Goal: Information Seeking & Learning: Check status

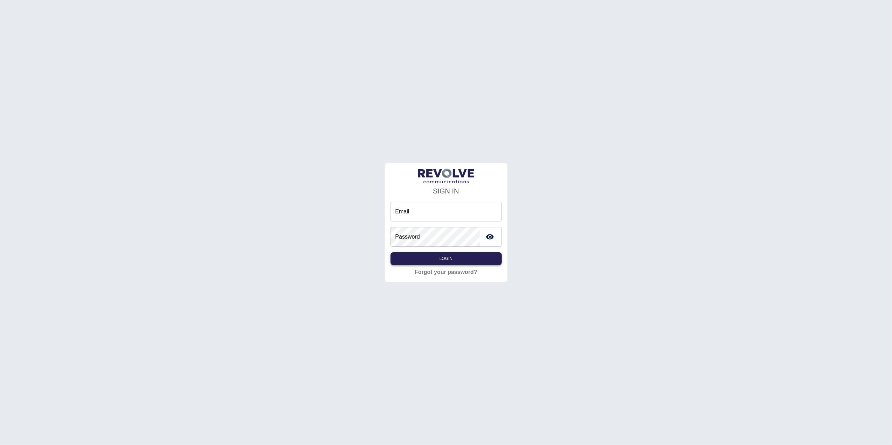
type input "**********"
click at [456, 260] on button "Login" at bounding box center [446, 258] width 111 height 13
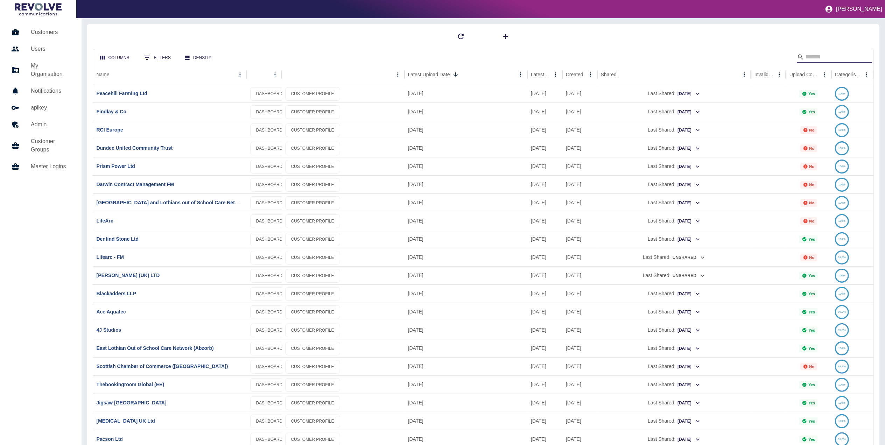
click at [832, 59] on input "Search" at bounding box center [834, 56] width 56 height 11
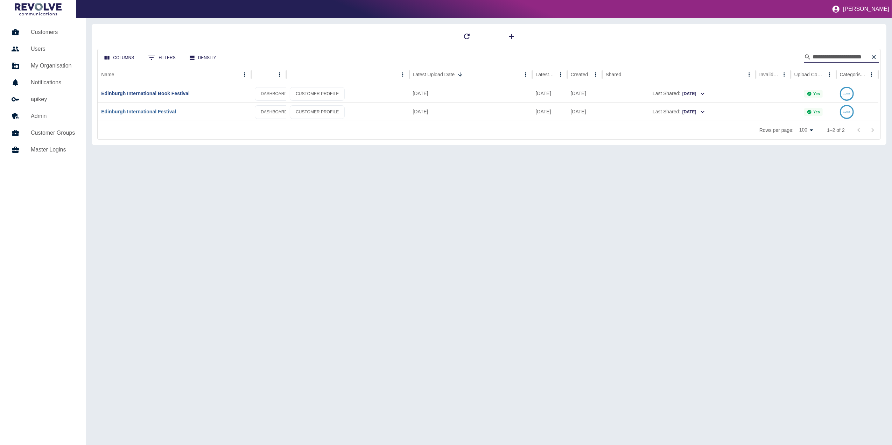
type input "**********"
click at [171, 112] on link "Edinburgh International Festival" at bounding box center [138, 112] width 75 height 6
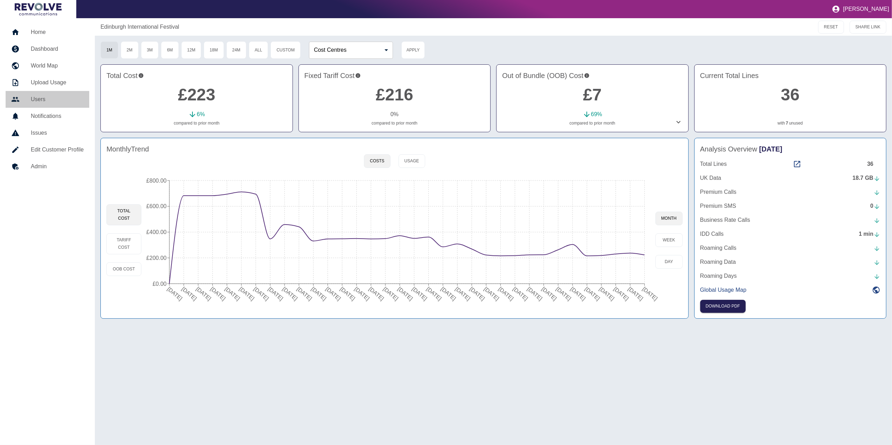
click at [58, 101] on h5 "Users" at bounding box center [57, 99] width 53 height 8
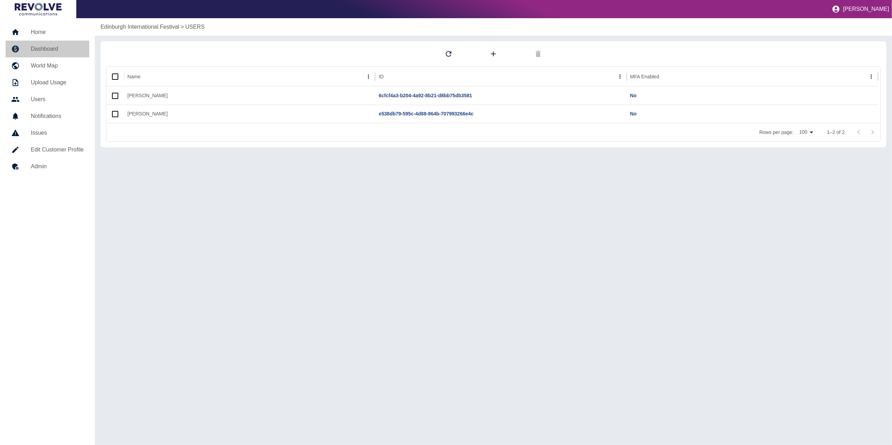
click at [53, 48] on h5 "Dashboard" at bounding box center [57, 49] width 53 height 8
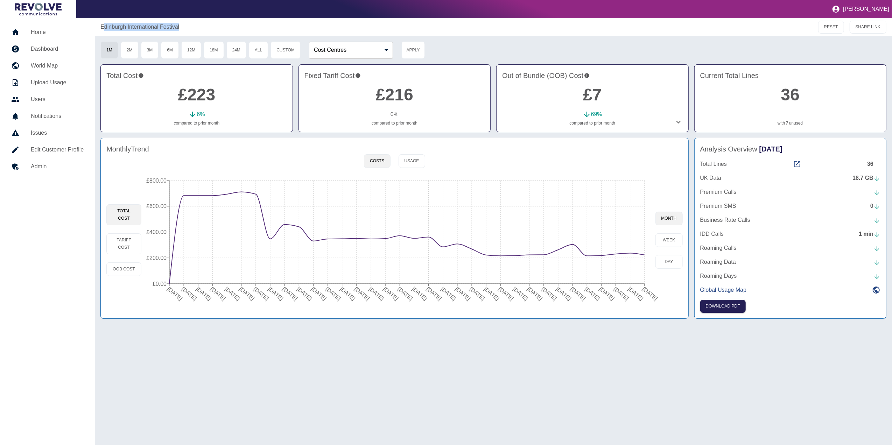
drag, startPoint x: 201, startPoint y: 33, endPoint x: 107, endPoint y: 30, distance: 93.8
click at [107, 30] on div "Edinburgh International Festival RESET SHARE LINK" at bounding box center [493, 27] width 797 height 18
drag, startPoint x: 107, startPoint y: 30, endPoint x: 214, endPoint y: 20, distance: 107.9
click at [214, 20] on div "Edinburgh International Festival RESET SHARE LINK" at bounding box center [493, 27] width 797 height 18
copy p "Edinburgh International Festival"
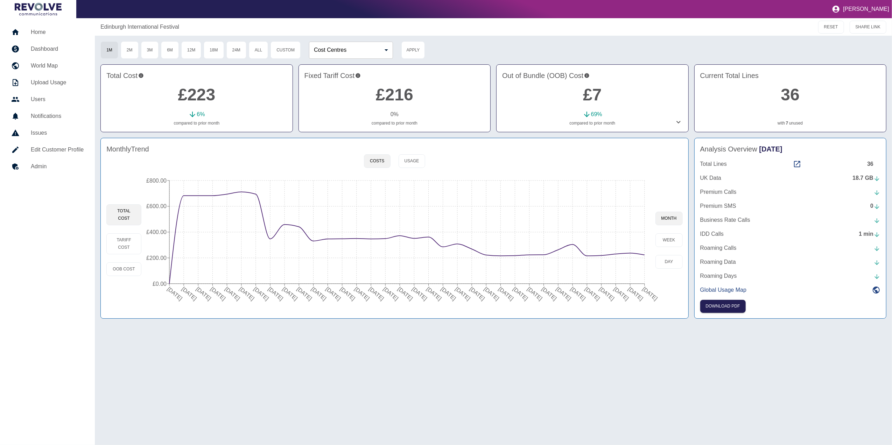
click at [495, 55] on div "1M 2M 3M 6M 12M 18M 24M All Custom Cost Centres ​ Cost Centres Apply" at bounding box center [493, 50] width 786 height 18
click at [405, 166] on button "Usage" at bounding box center [412, 161] width 27 height 14
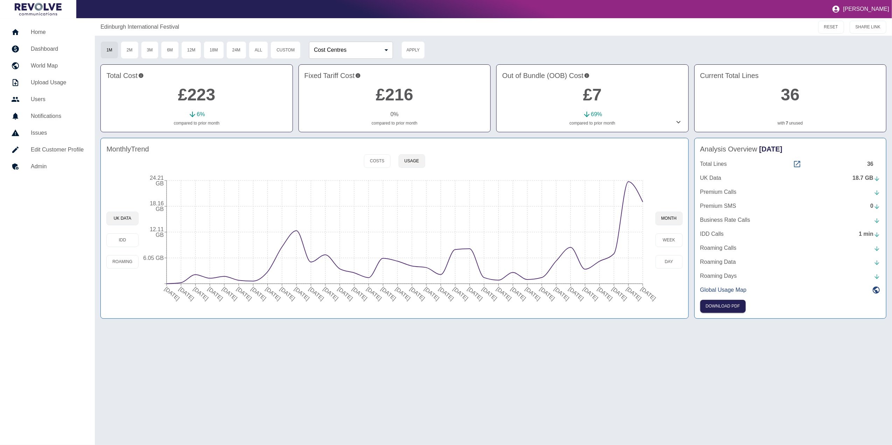
click at [797, 163] on icon at bounding box center [797, 164] width 8 height 8
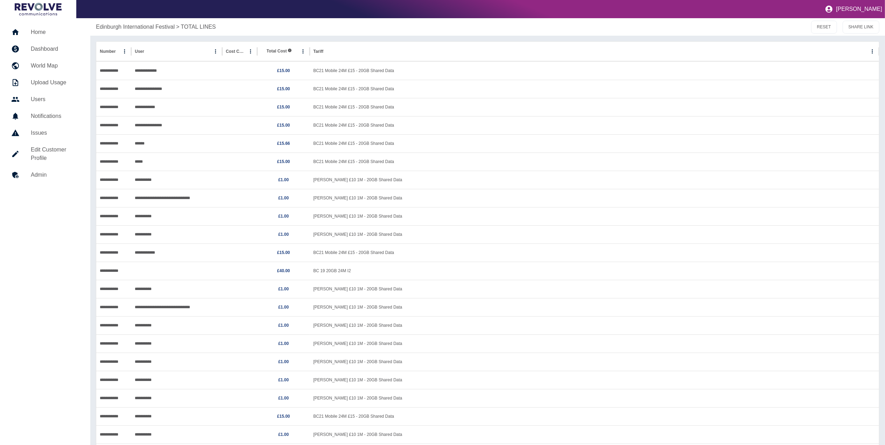
click at [48, 48] on h5 "Dashboard" at bounding box center [55, 49] width 48 height 8
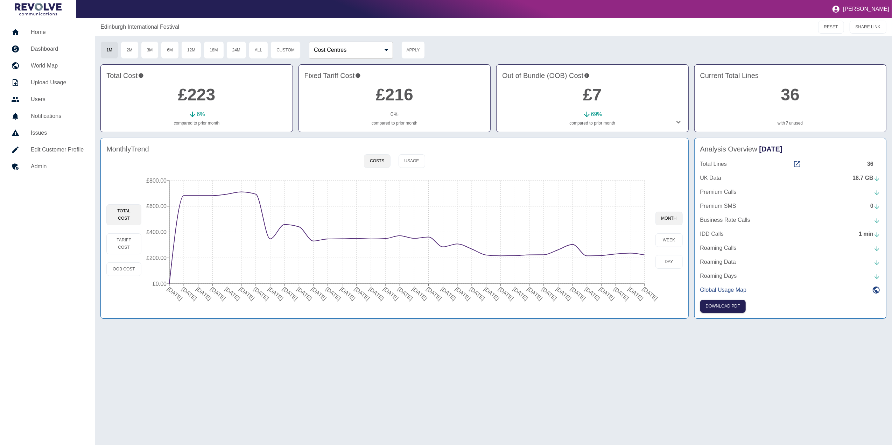
click at [648, 349] on div "Edinburgh International Festival RESET SHARE LINK 1M 2M 3M 6M 12M 18M 24M All C…" at bounding box center [493, 231] width 797 height 427
click at [51, 27] on link "Home" at bounding box center [48, 32] width 84 height 17
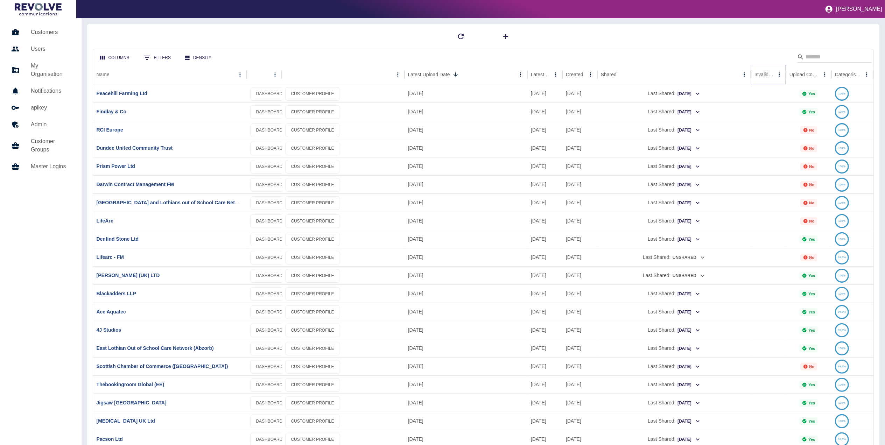
click at [776, 76] on icon "Sort" at bounding box center [779, 74] width 6 height 6
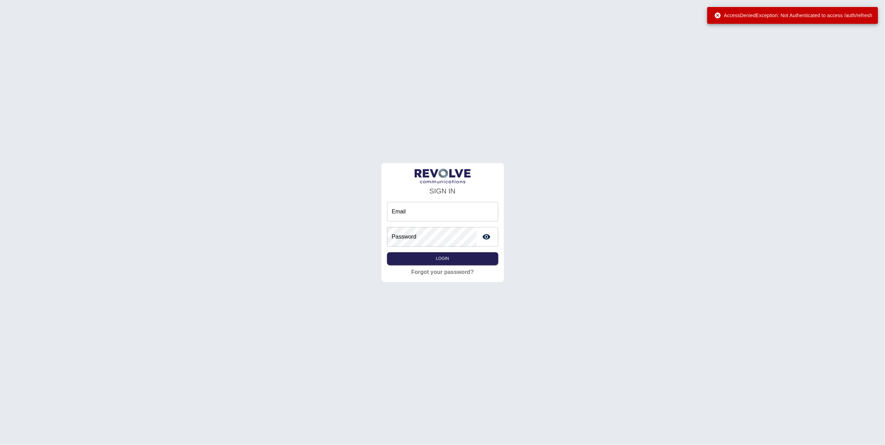
type input "**********"
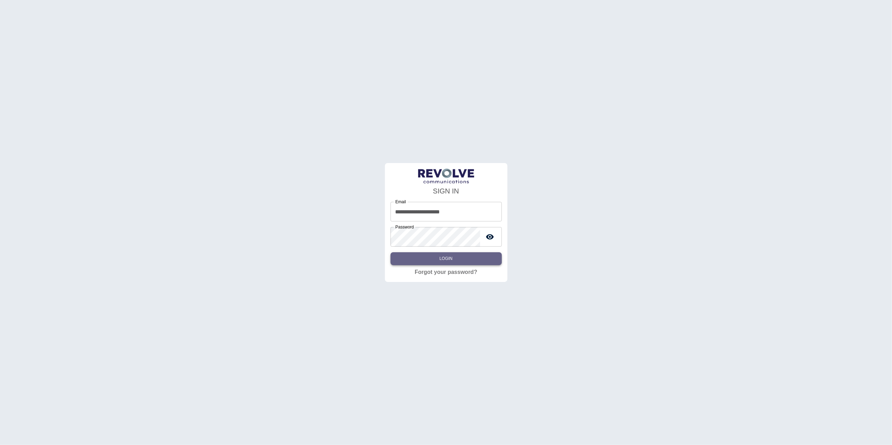
click at [466, 256] on button "Login" at bounding box center [446, 258] width 111 height 13
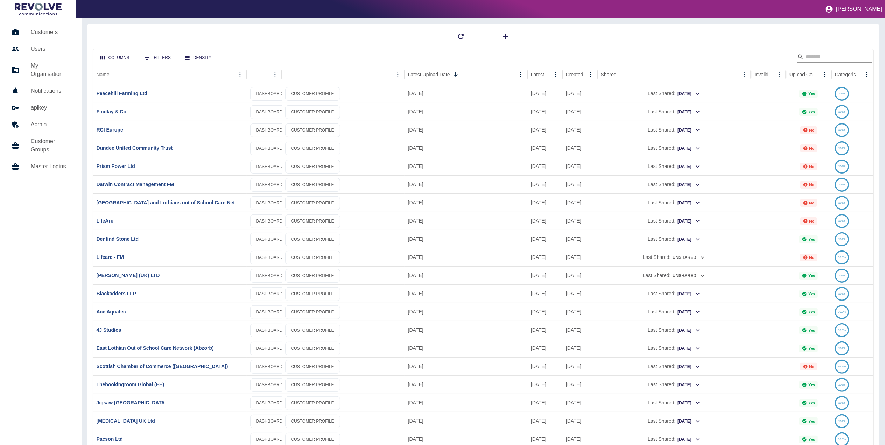
click at [829, 61] on input "Search" at bounding box center [834, 56] width 56 height 11
click at [813, 33] on div at bounding box center [484, 36] width 782 height 14
click at [820, 62] on input "Search" at bounding box center [834, 56] width 56 height 11
click at [665, 36] on div at bounding box center [484, 36] width 782 height 14
click at [823, 57] on input "Search" at bounding box center [834, 56] width 56 height 11
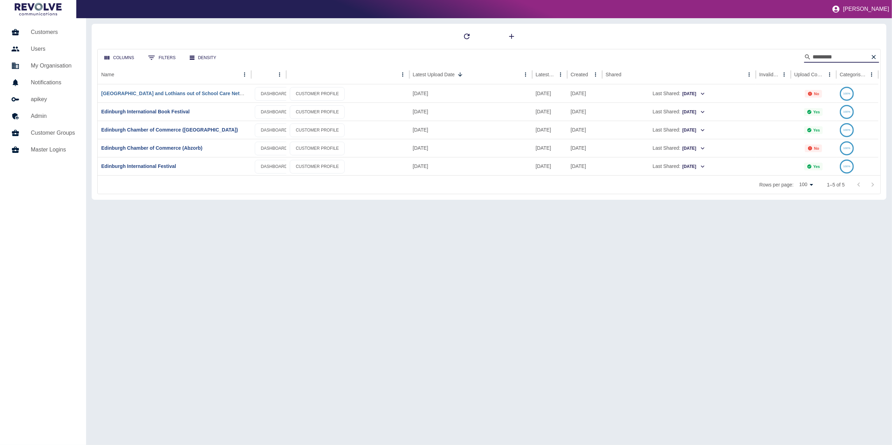
type input "*********"
click at [175, 96] on link "[GEOGRAPHIC_DATA] and Lothians out of School Care Network ([GEOGRAPHIC_DATA])" at bounding box center [204, 94] width 207 height 6
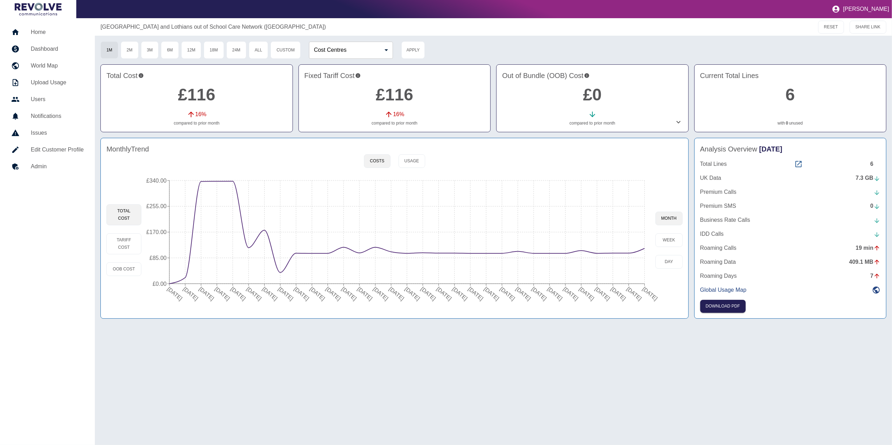
click at [797, 164] on icon at bounding box center [799, 164] width 6 height 6
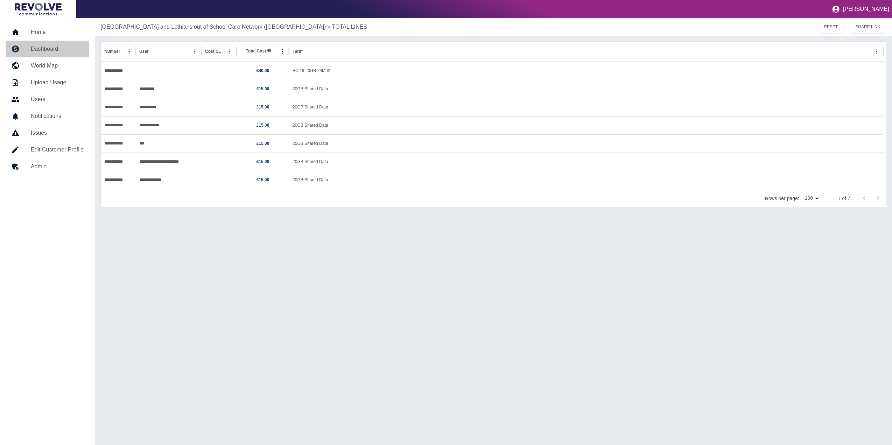
click at [63, 48] on h5 "Dashboard" at bounding box center [57, 49] width 53 height 8
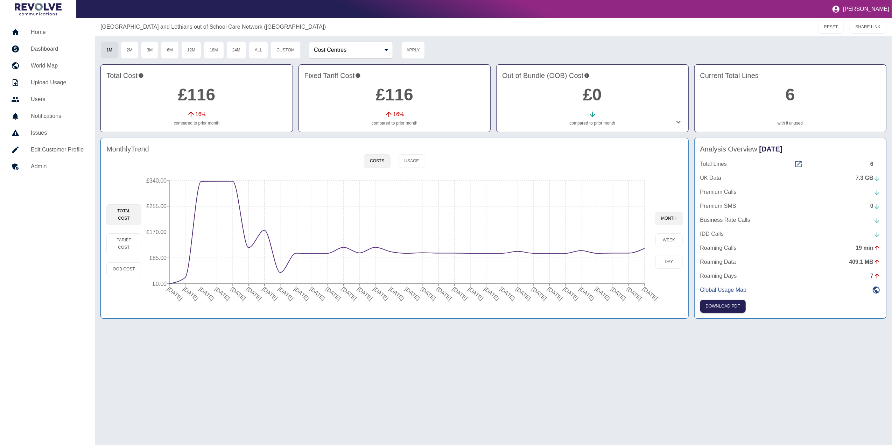
click at [52, 38] on link "Home" at bounding box center [48, 32] width 84 height 17
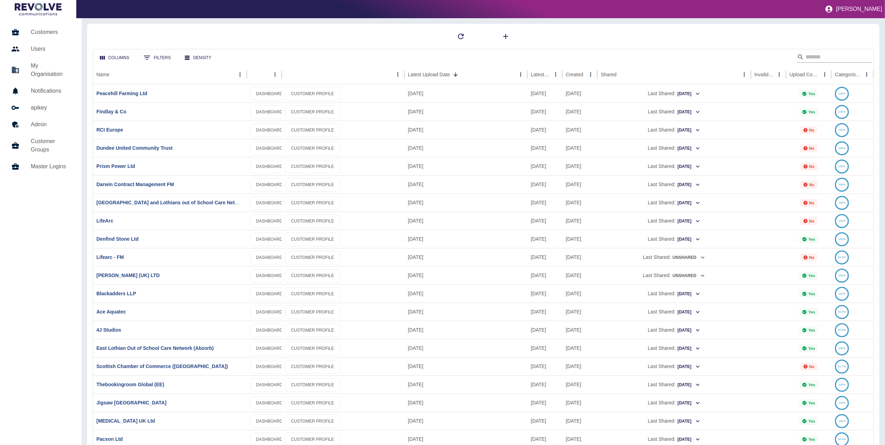
click at [829, 55] on input "Search" at bounding box center [834, 56] width 56 height 11
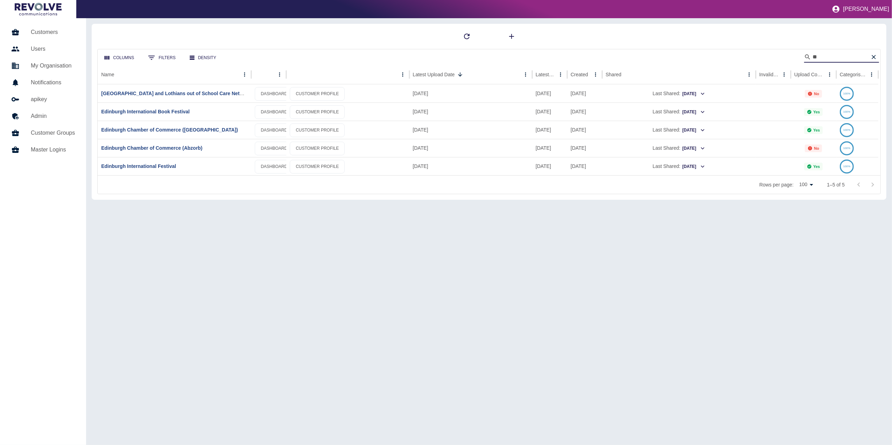
type input "*"
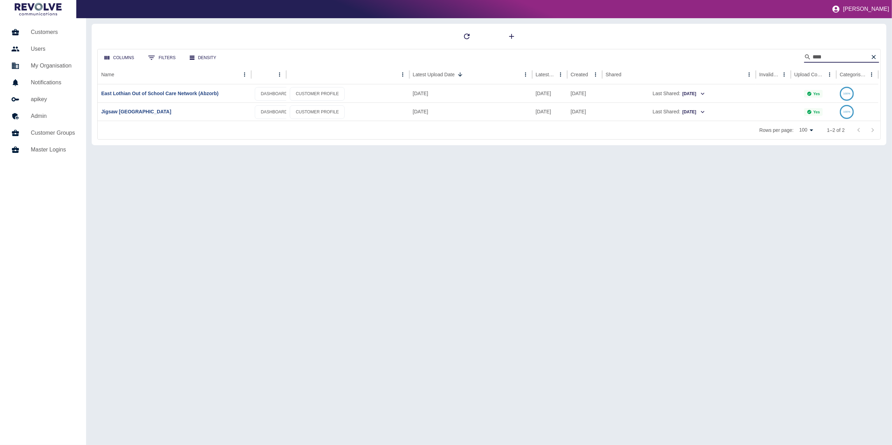
type input "****"
click at [170, 98] on div "East Lothian Out of School Care Network (Abzorb)" at bounding box center [175, 93] width 154 height 18
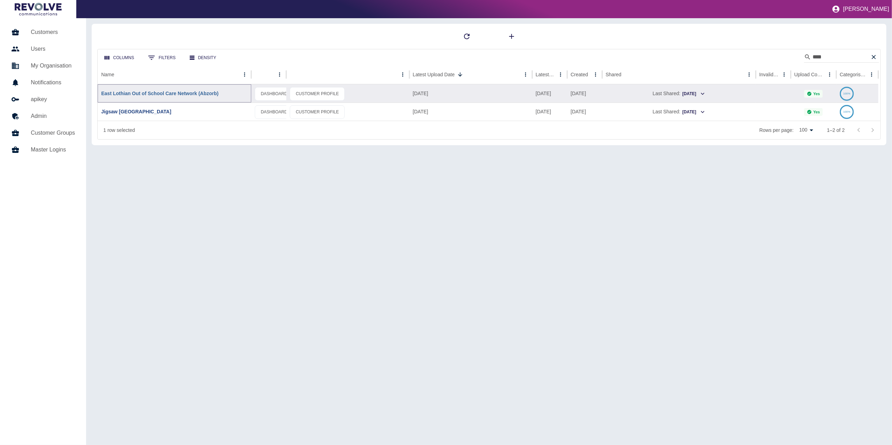
click at [174, 95] on link "East Lothian Out of School Care Network (Abzorb)" at bounding box center [159, 94] width 117 height 6
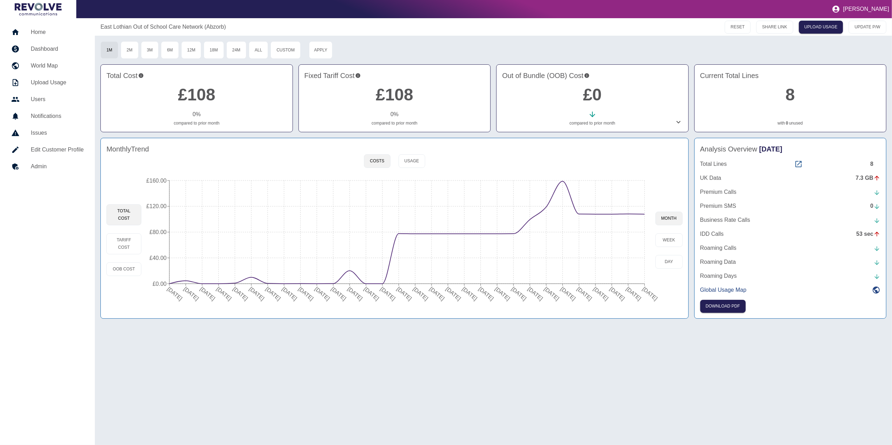
click at [797, 166] on icon at bounding box center [799, 164] width 8 height 8
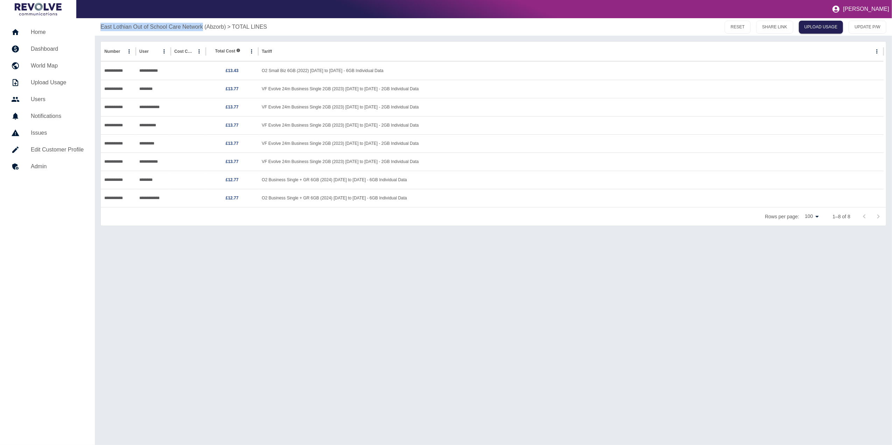
drag, startPoint x: 101, startPoint y: 27, endPoint x: 208, endPoint y: 27, distance: 106.8
click at [208, 27] on div "East Lothian Out of School Care Network (Abzorb) > TOTAL LINES RESET SHARE LINK…" at bounding box center [493, 27] width 797 height 18
copy p "East Lothian Out of School Care Network"
click at [70, 45] on h5 "Dashboard" at bounding box center [57, 49] width 53 height 8
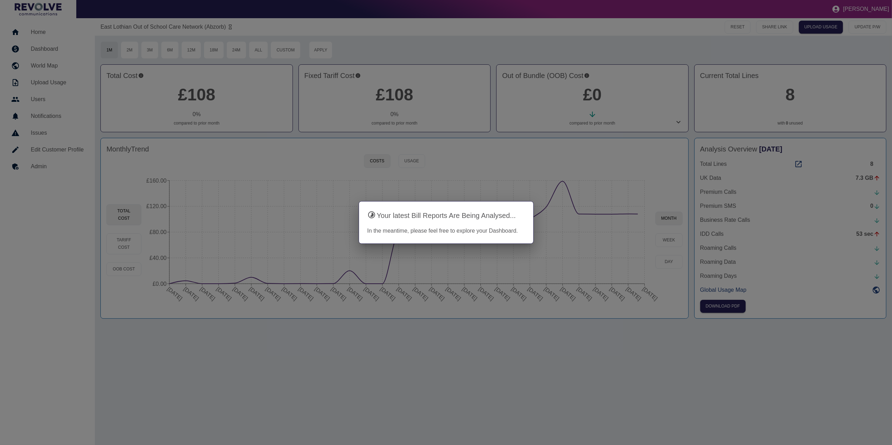
click at [766, 317] on div at bounding box center [446, 222] width 892 height 445
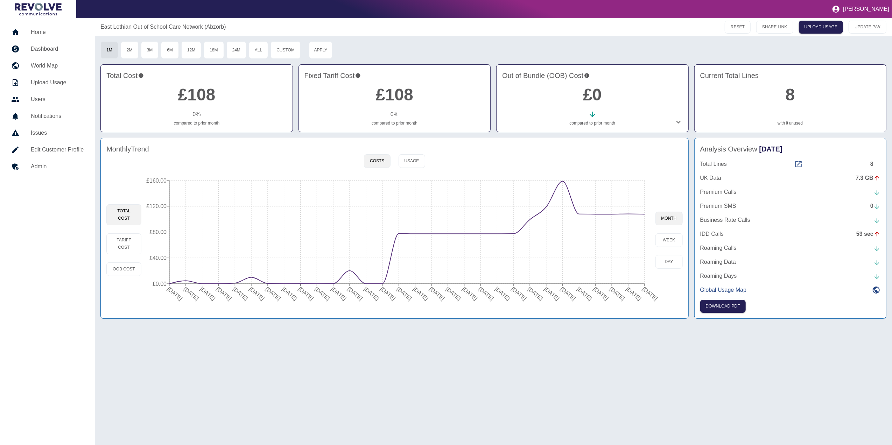
click at [787, 96] on link "8" at bounding box center [790, 94] width 9 height 19
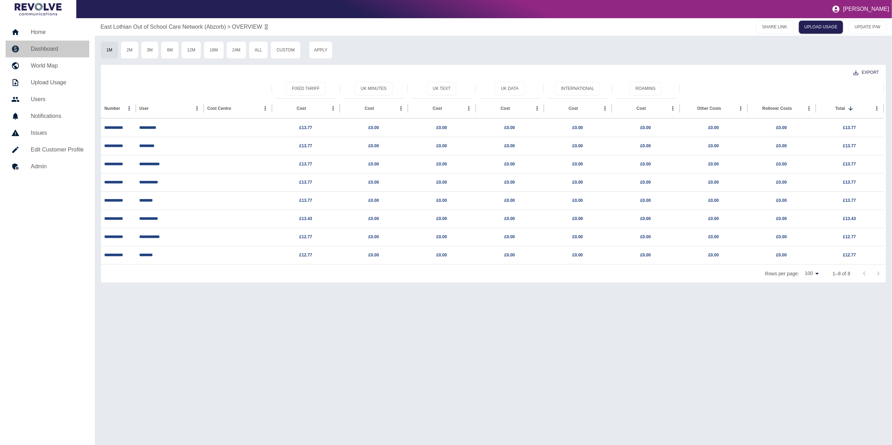
click at [63, 48] on h5 "Dashboard" at bounding box center [57, 49] width 53 height 8
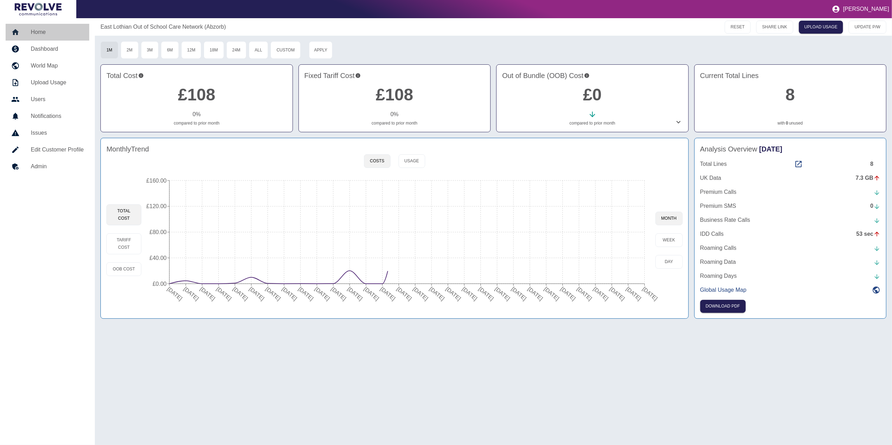
click at [55, 35] on h5 "Home" at bounding box center [57, 32] width 53 height 8
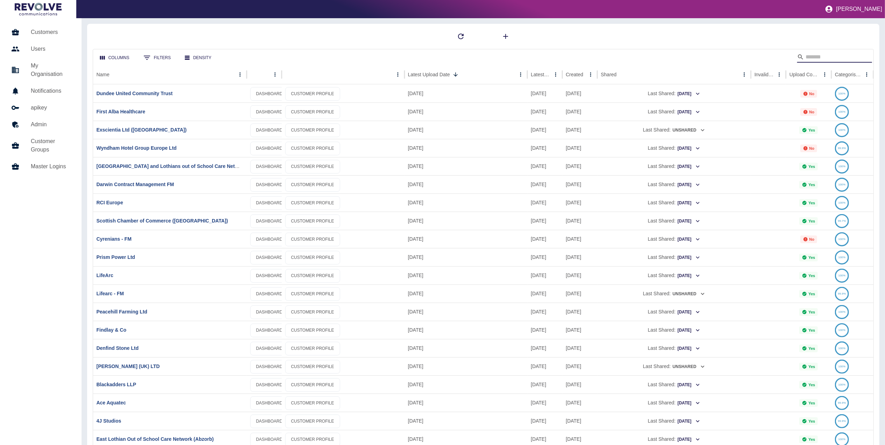
click at [812, 56] on input "Search" at bounding box center [834, 56] width 56 height 11
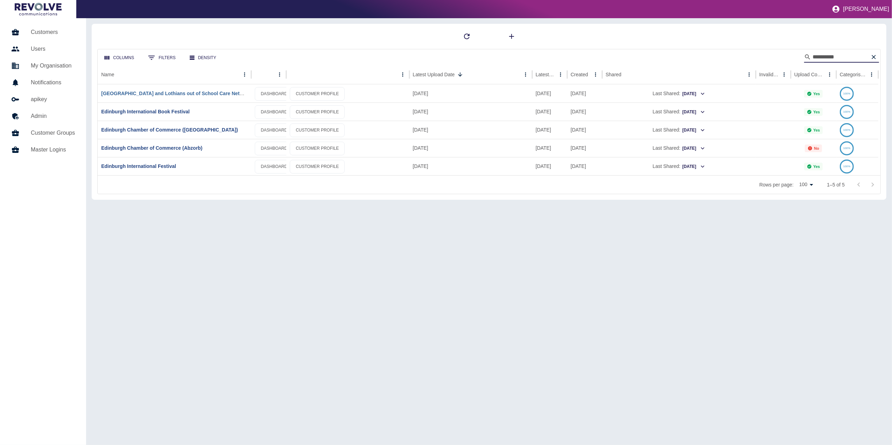
type input "*********"
click at [194, 92] on link "[GEOGRAPHIC_DATA] and Lothians out of School Care Network ([GEOGRAPHIC_DATA])" at bounding box center [204, 94] width 207 height 6
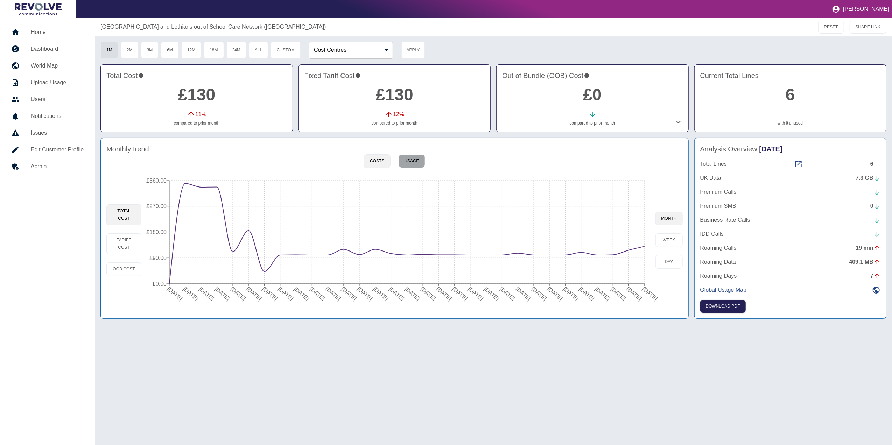
click at [409, 160] on button "Usage" at bounding box center [412, 161] width 27 height 14
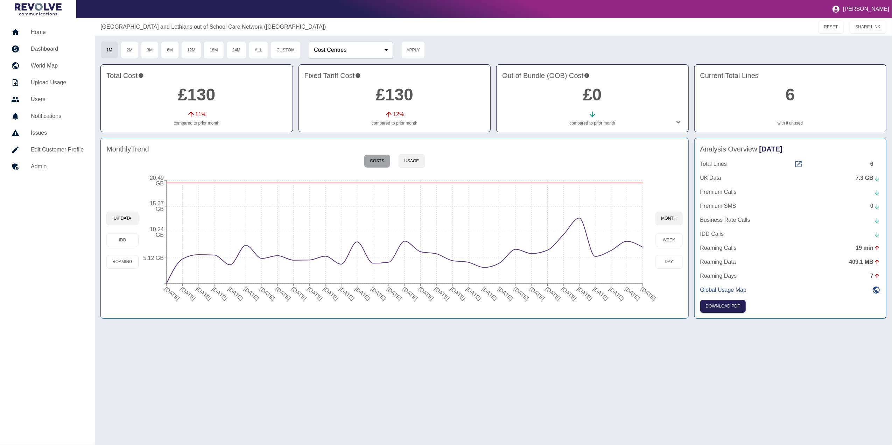
click at [376, 161] on button "Costs" at bounding box center [377, 161] width 26 height 14
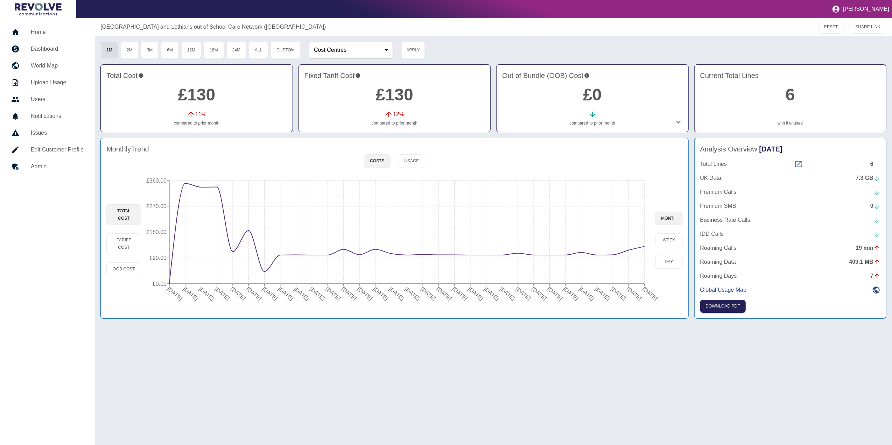
click at [801, 166] on icon at bounding box center [799, 164] width 8 height 8
